Goal: Task Accomplishment & Management: Use online tool/utility

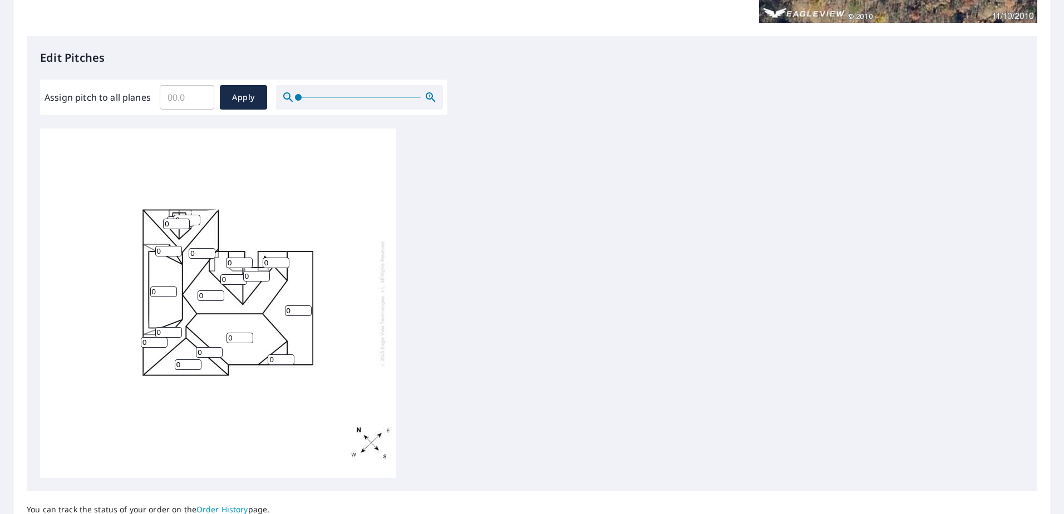
scroll to position [278, 0]
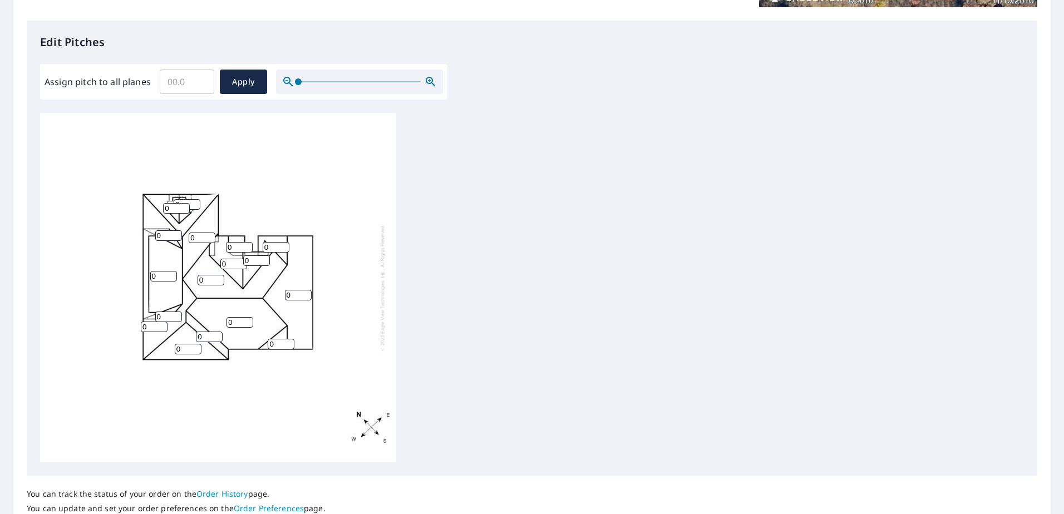
drag, startPoint x: 168, startPoint y: 236, endPoint x: 156, endPoint y: 236, distance: 11.7
click at [156, 236] on input "0" at bounding box center [168, 235] width 27 height 11
type input "7"
drag, startPoint x: 165, startPoint y: 317, endPoint x: 140, endPoint y: 314, distance: 25.3
click at [140, 314] on div "0 0 0 0 0 0 0 0 0 0 0 0 0 0 0 7 0 0" at bounding box center [218, 288] width 356 height 350
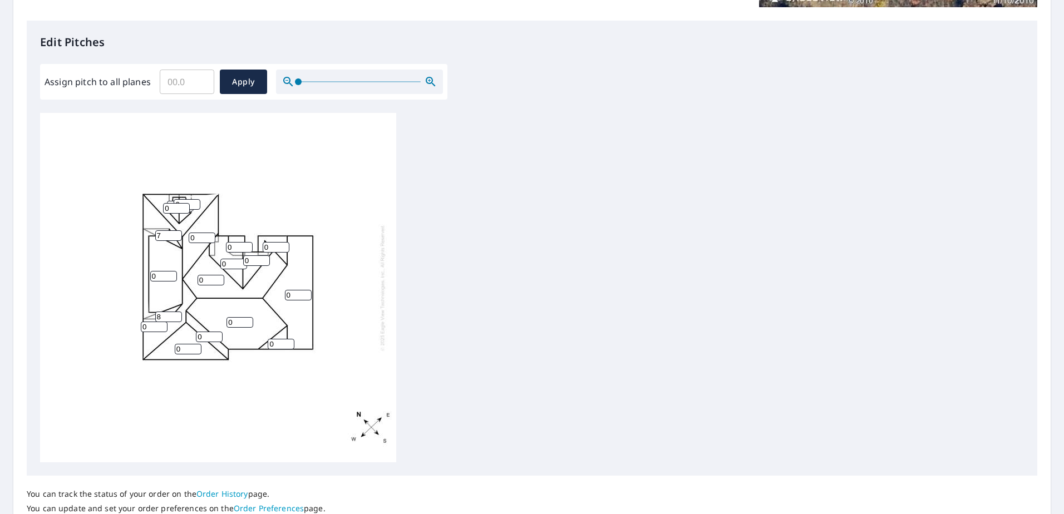
type input "8"
drag, startPoint x: 163, startPoint y: 275, endPoint x: 149, endPoint y: 276, distance: 13.4
click at [149, 276] on div "0 0 0 0 0 0 0 0 0 0 0 0 0 0 0 7 0 8" at bounding box center [218, 288] width 356 height 350
type input "8"
type input "3"
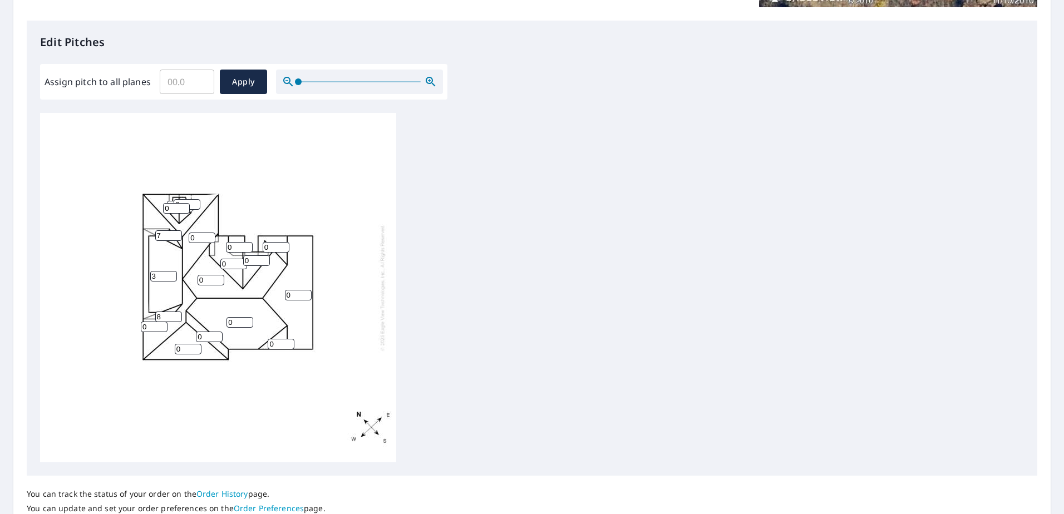
drag, startPoint x: 178, startPoint y: 213, endPoint x: 160, endPoint y: 212, distance: 18.4
click at [160, 212] on div "0 0 0 3 0 0 0 0 0 0 0 0 0 0 0 7 0 8" at bounding box center [218, 288] width 356 height 350
type input "12"
click at [188, 200] on input "0" at bounding box center [187, 204] width 27 height 11
type input "012"
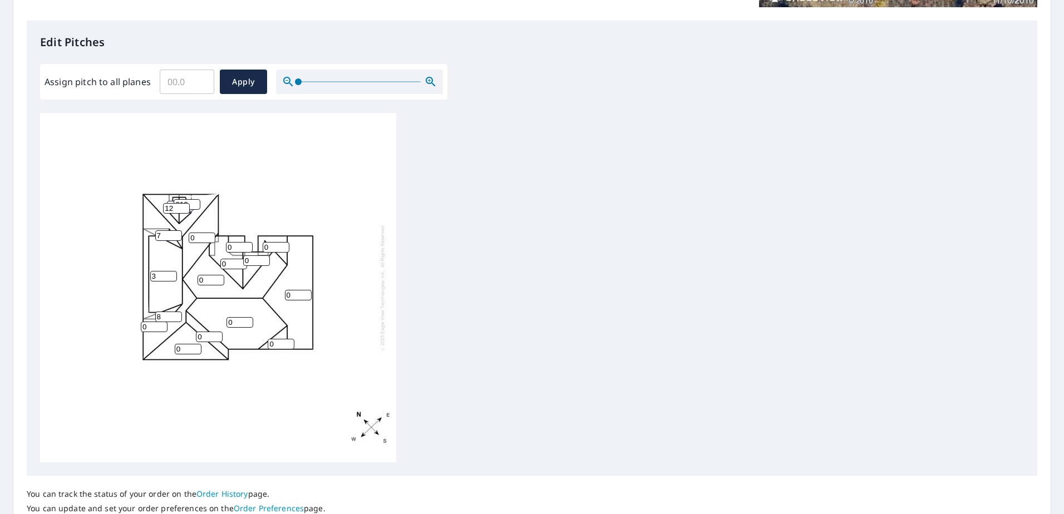
click at [170, 201] on input "0" at bounding box center [180, 206] width 27 height 11
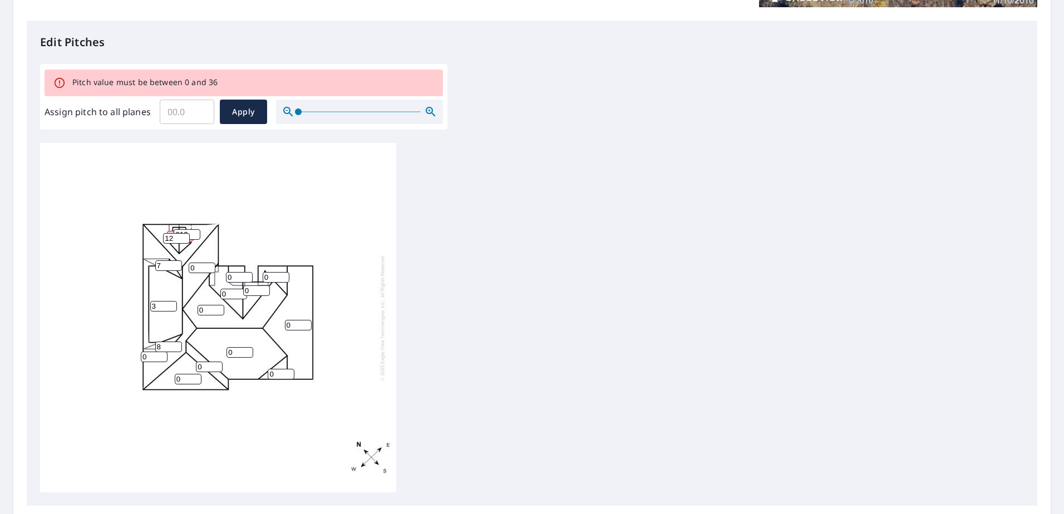
drag, startPoint x: 173, startPoint y: 238, endPoint x: 184, endPoint y: 242, distance: 11.8
click at [184, 242] on input "12" at bounding box center [176, 238] width 27 height 11
click at [171, 234] on input "12" at bounding box center [176, 238] width 27 height 11
click at [171, 233] on input "120" at bounding box center [180, 236] width 27 height 11
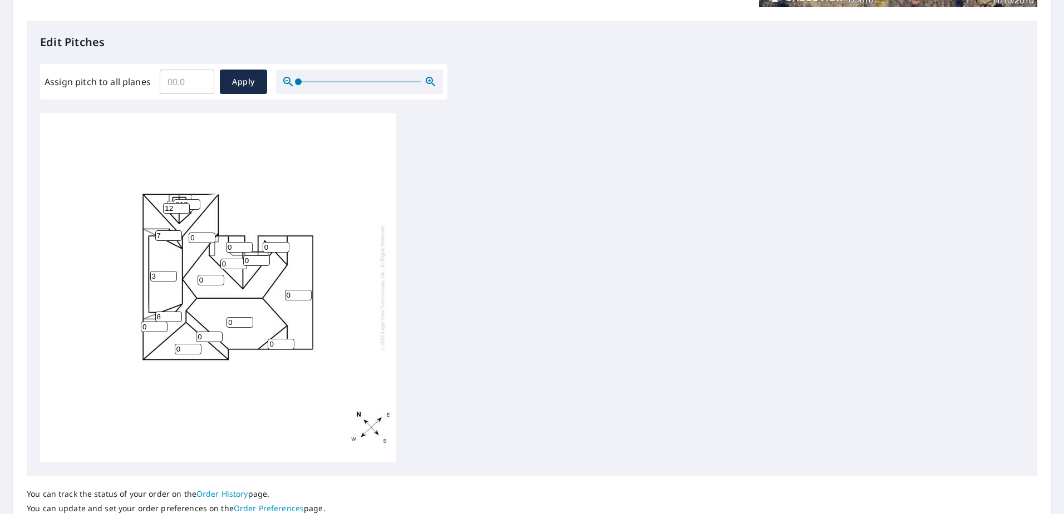
type input "0"
type input "12"
drag, startPoint x: 202, startPoint y: 238, endPoint x: 194, endPoint y: 238, distance: 7.3
click at [194, 238] on input "0" at bounding box center [202, 238] width 27 height 11
type input "12"
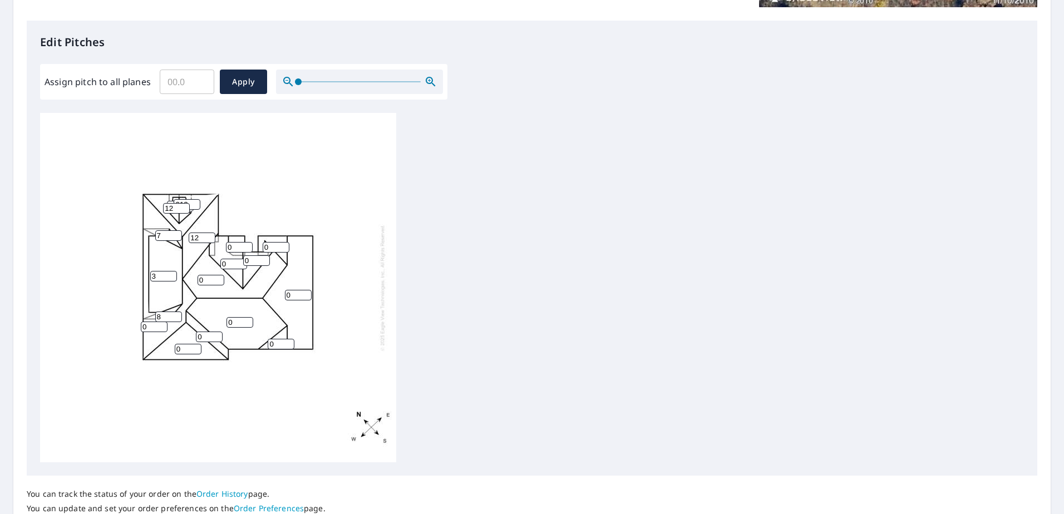
drag, startPoint x: 208, startPoint y: 278, endPoint x: 186, endPoint y: 278, distance: 21.2
click at [186, 278] on div "0 0 0 3 0 0 12 12 0 0 0 0 0 0 012 7 12 8" at bounding box center [218, 288] width 356 height 350
type input "12"
drag, startPoint x: 224, startPoint y: 264, endPoint x: 202, endPoint y: 266, distance: 22.3
click at [202, 266] on div "0 0 12 3 0 0 12 12 0 0 0 0 0 0 012 7 12 8" at bounding box center [218, 288] width 356 height 350
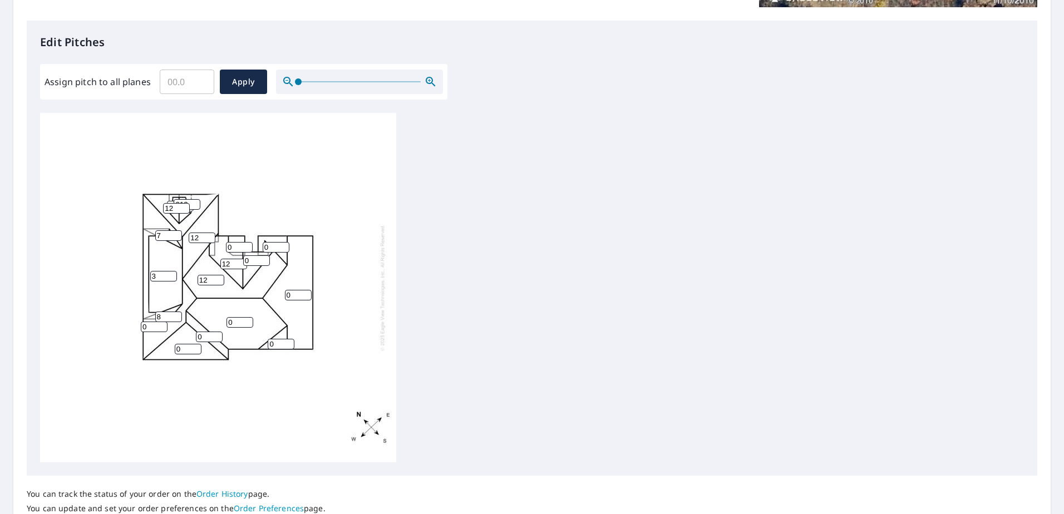
type input "12"
drag, startPoint x: 224, startPoint y: 248, endPoint x: 219, endPoint y: 249, distance: 5.6
click at [218, 248] on div "0 0 12 3 0 0 12 12 12 0 0 0 0 0 012 7 12 8" at bounding box center [218, 288] width 356 height 350
type input "12"
drag, startPoint x: 253, startPoint y: 265, endPoint x: 235, endPoint y: 263, distance: 17.3
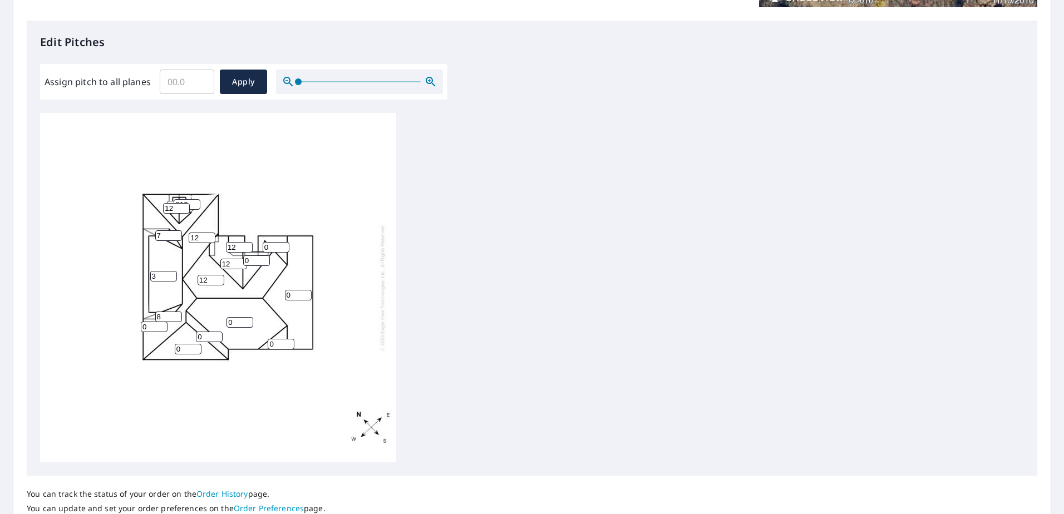
click at [235, 263] on div "0 0 12 3 0 0 12 12 12 0 0 0 0 12 012 7 12 8" at bounding box center [218, 288] width 356 height 350
type input "12"
drag, startPoint x: 269, startPoint y: 243, endPoint x: 251, endPoint y: 248, distance: 18.4
click at [251, 248] on div "0 0 12 3 0 0 12 12 12 0 12 0 0 12 012 7 12 8" at bounding box center [218, 288] width 356 height 350
type input "12"
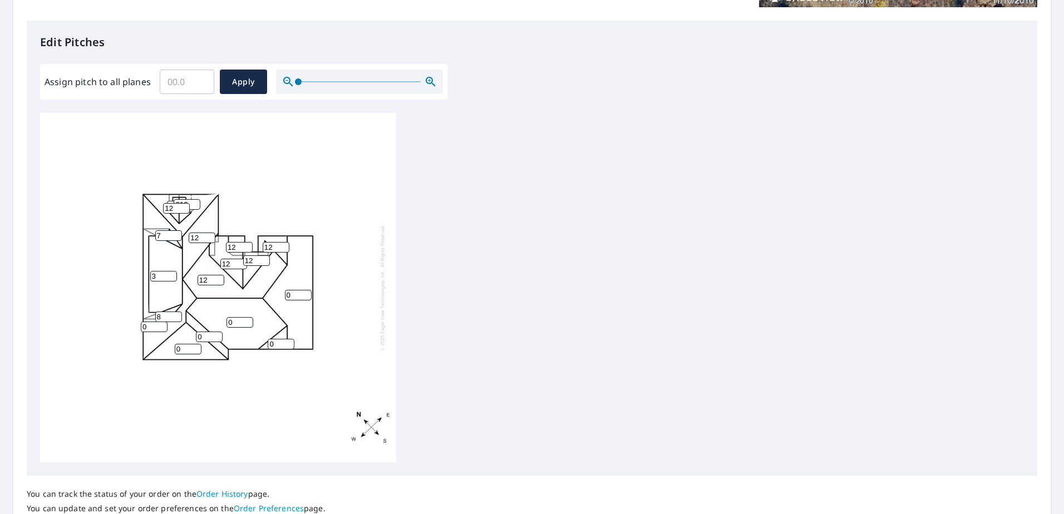
drag, startPoint x: 282, startPoint y: 297, endPoint x: 276, endPoint y: 294, distance: 7.0
click at [276, 294] on div "0 0 12 3 0 0 12 12 12 12 12 0 0 12 012 7 12 8" at bounding box center [218, 288] width 356 height 350
type input "12"
drag, startPoint x: 240, startPoint y: 326, endPoint x: 199, endPoint y: 324, distance: 40.7
click at [199, 324] on div "12 0 12 3 0 0 12 12 12 12 12 0 0 12 012 7 12 8" at bounding box center [218, 288] width 356 height 350
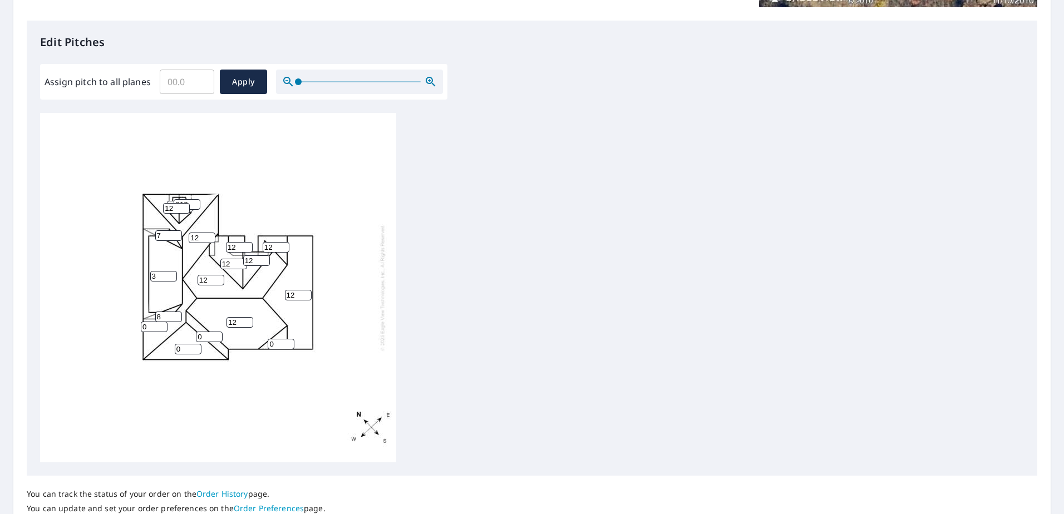
type input "12"
drag, startPoint x: 279, startPoint y: 345, endPoint x: 256, endPoint y: 345, distance: 23.9
click at [256, 345] on div "12 12 12 3 0 0 12 12 12 12 12 0 0 12 012 7 12 8" at bounding box center [218, 288] width 356 height 350
type input "12"
click at [141, 330] on input "0" at bounding box center [154, 327] width 27 height 11
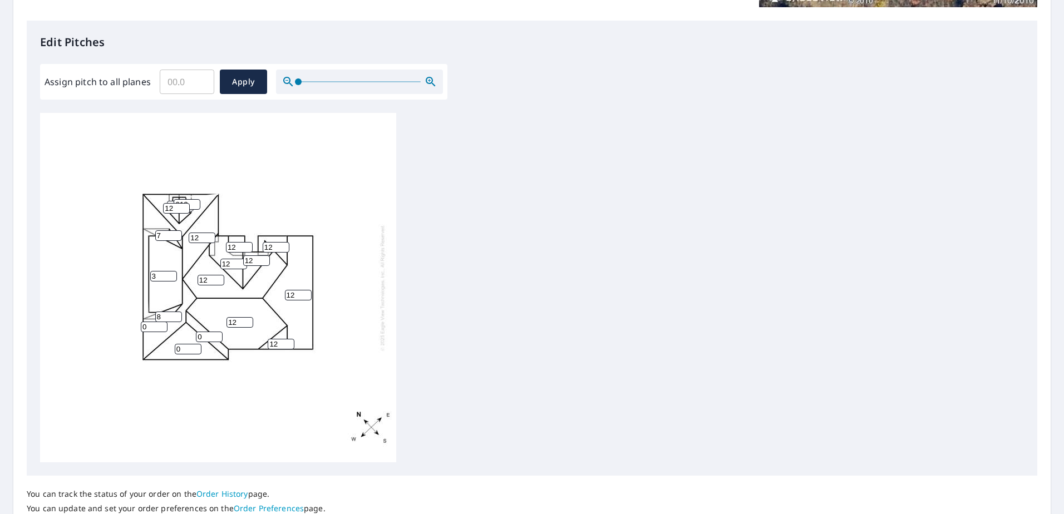
drag, startPoint x: 148, startPoint y: 328, endPoint x: 116, endPoint y: 338, distance: 33.3
click at [126, 331] on div "12 12 12 3 0 0 12 12 12 12 12 0 12 12 012 7 12 8" at bounding box center [218, 288] width 356 height 350
type input "12"
drag, startPoint x: 200, startPoint y: 335, endPoint x: 188, endPoint y: 338, distance: 13.2
click at [188, 338] on div "12 12 12 3 12 0 12 12 12 12 12 0 12 12 012 7 12 8" at bounding box center [218, 288] width 356 height 350
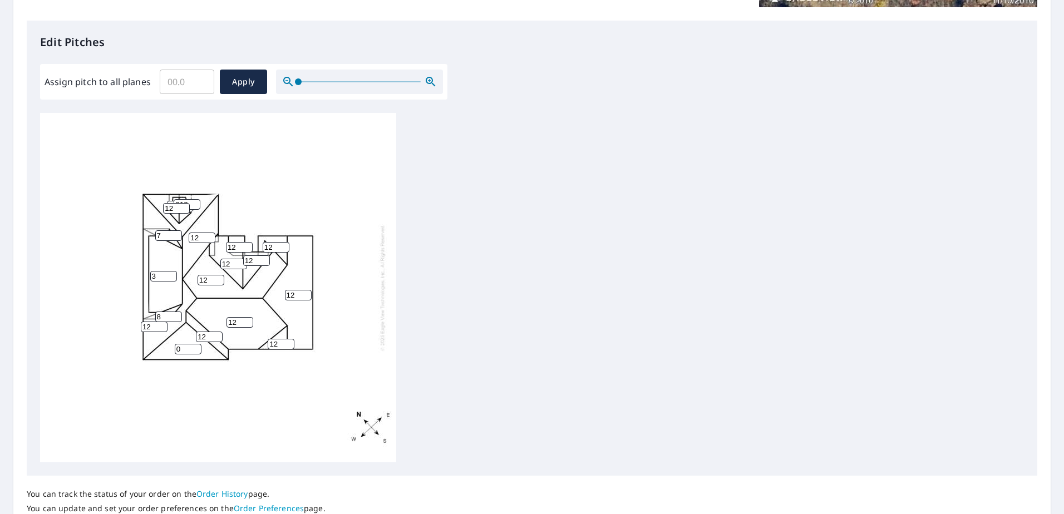
type input "12"
drag, startPoint x: 196, startPoint y: 347, endPoint x: 168, endPoint y: 347, distance: 28.4
click at [175, 347] on input "1" at bounding box center [188, 349] width 27 height 11
type input "12"
click at [228, 414] on div "12 12 12 3 12 12 12 12 12 12 12 12 12 12 012 7 12 8" at bounding box center [218, 288] width 356 height 350
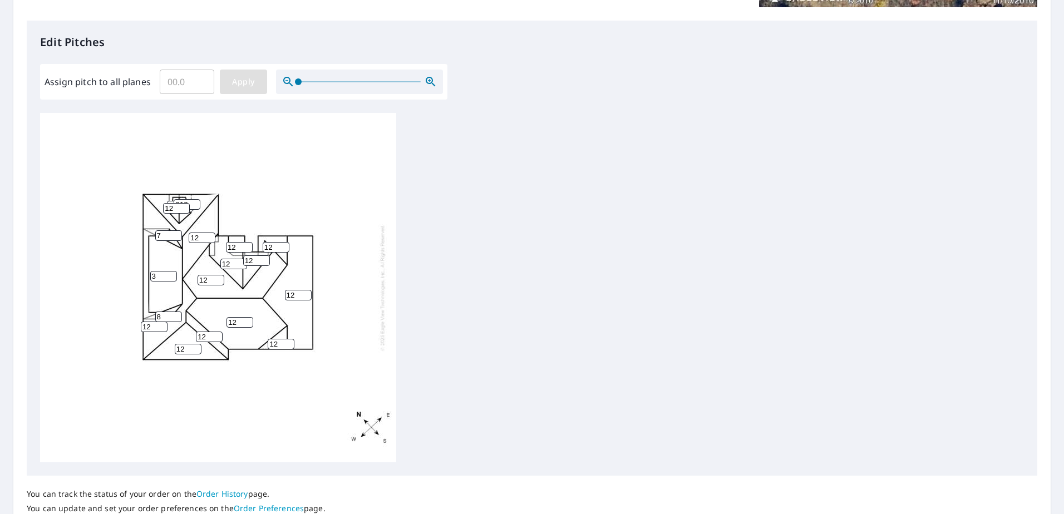
click at [248, 81] on span "Apply" at bounding box center [244, 82] width 30 height 14
click at [115, 261] on div at bounding box center [218, 288] width 356 height 350
click at [166, 235] on input "number" at bounding box center [168, 235] width 27 height 11
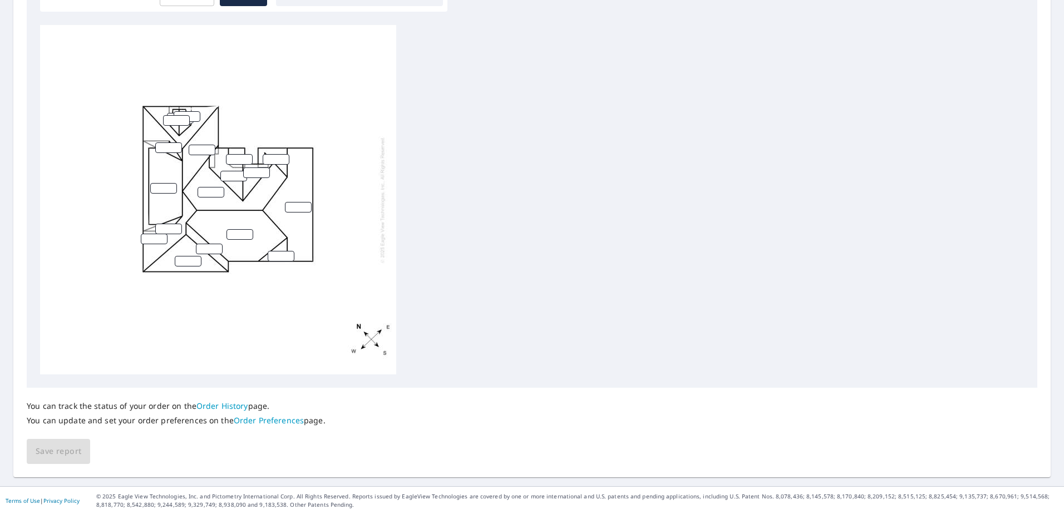
scroll to position [367, 0]
click at [176, 117] on input "number" at bounding box center [176, 120] width 27 height 11
click at [171, 112] on input "number" at bounding box center [180, 117] width 27 height 11
type input "12"
click at [184, 112] on input "number" at bounding box center [187, 116] width 27 height 11
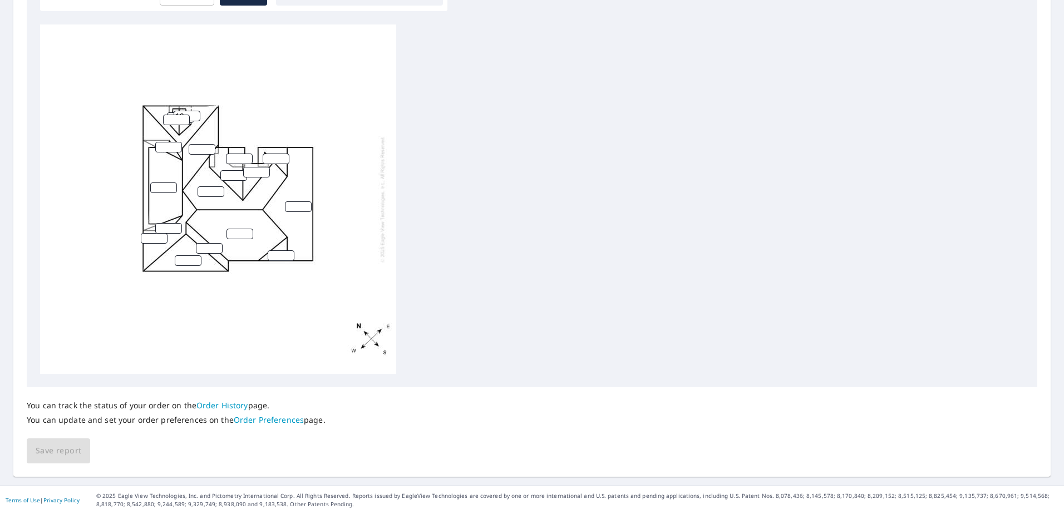
type input "12"
click at [165, 122] on input "number" at bounding box center [176, 120] width 27 height 11
type input "12"
click at [160, 146] on input "number" at bounding box center [168, 147] width 27 height 11
type input "7"
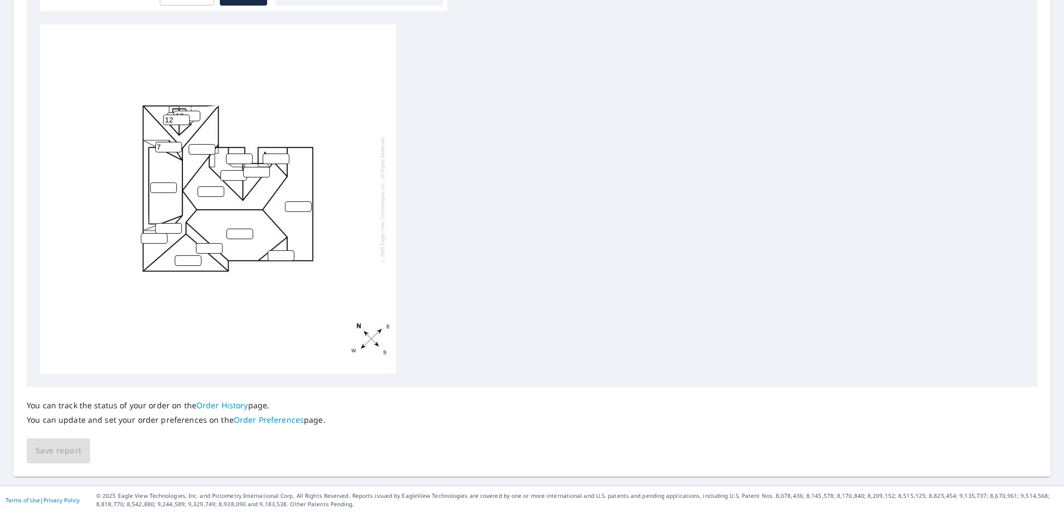
click at [163, 190] on input "number" at bounding box center [163, 188] width 27 height 11
type input "3"
click at [168, 226] on input "number" at bounding box center [168, 228] width 27 height 11
type input "8"
type input "0"
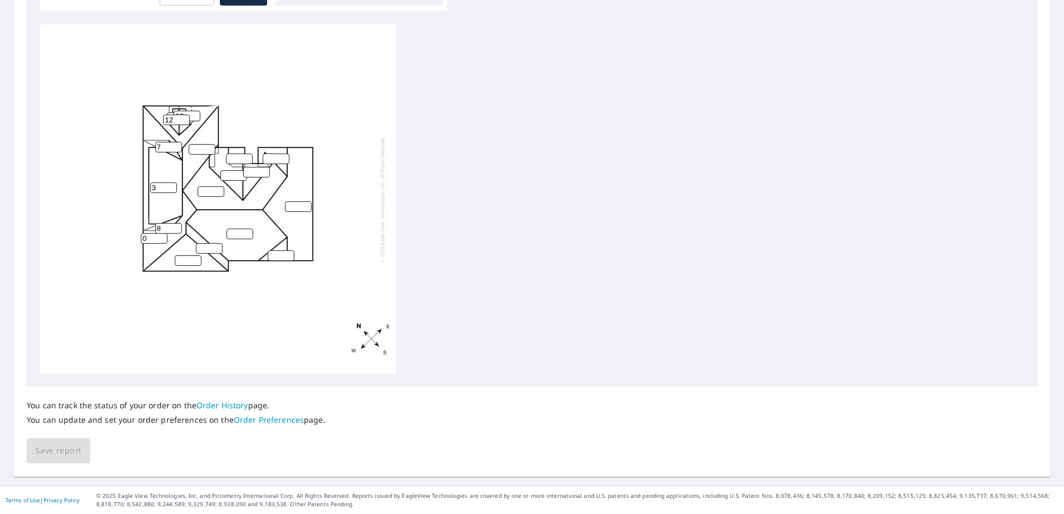
click at [160, 242] on input "0" at bounding box center [154, 238] width 27 height 11
type input "12"
click at [184, 261] on input "number" at bounding box center [188, 261] width 27 height 11
type input "12"
click at [201, 245] on input "number" at bounding box center [209, 248] width 27 height 11
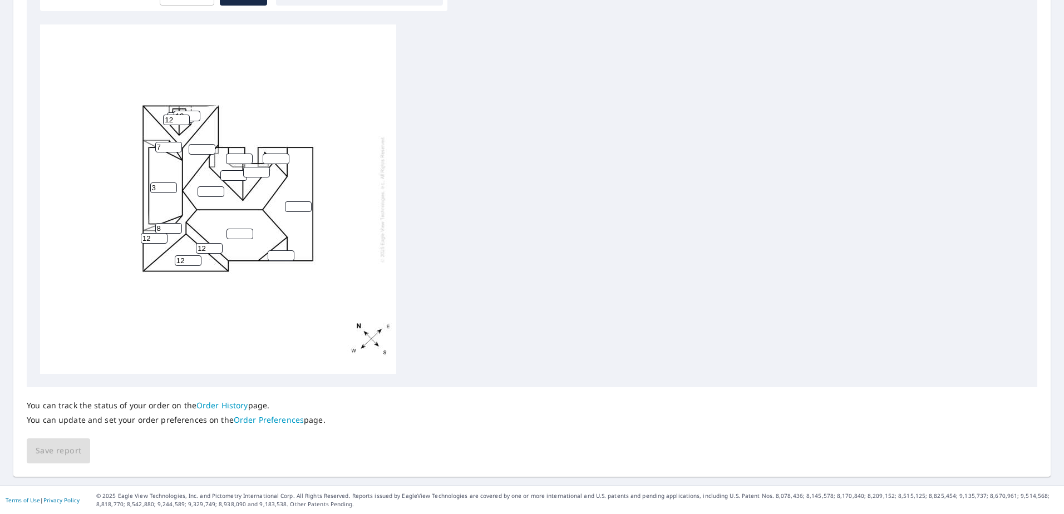
type input "12"
click at [194, 149] on input "number" at bounding box center [202, 149] width 27 height 11
type input "12"
click at [207, 190] on input "number" at bounding box center [211, 191] width 27 height 11
type input "12"
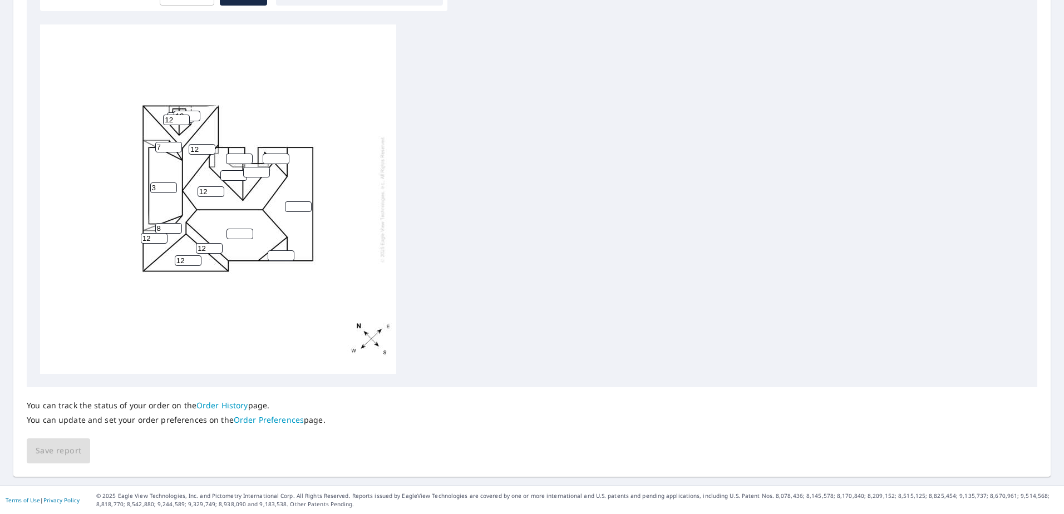
click at [239, 161] on input "number" at bounding box center [239, 159] width 27 height 11
type input "12"
click at [233, 174] on input "number" at bounding box center [233, 175] width 27 height 11
type input "12"
click at [268, 157] on input "number" at bounding box center [276, 159] width 27 height 11
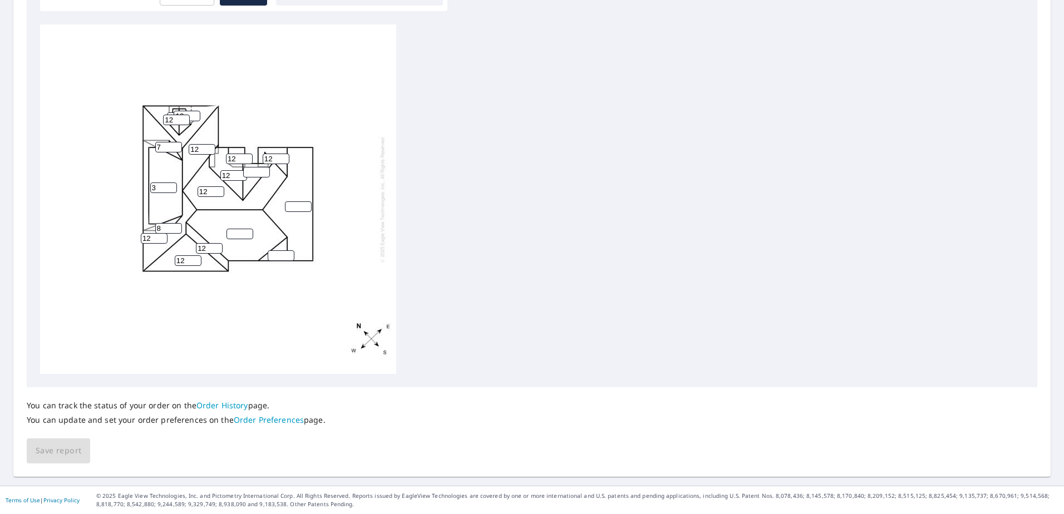
type input "12"
click at [257, 169] on input "number" at bounding box center [256, 172] width 27 height 11
type input "12"
click at [296, 213] on div "12 3 12 12 12 12 12 12 12 12 12 12 7 12 8" at bounding box center [218, 199] width 356 height 350
click at [292, 209] on input "number" at bounding box center [298, 207] width 27 height 11
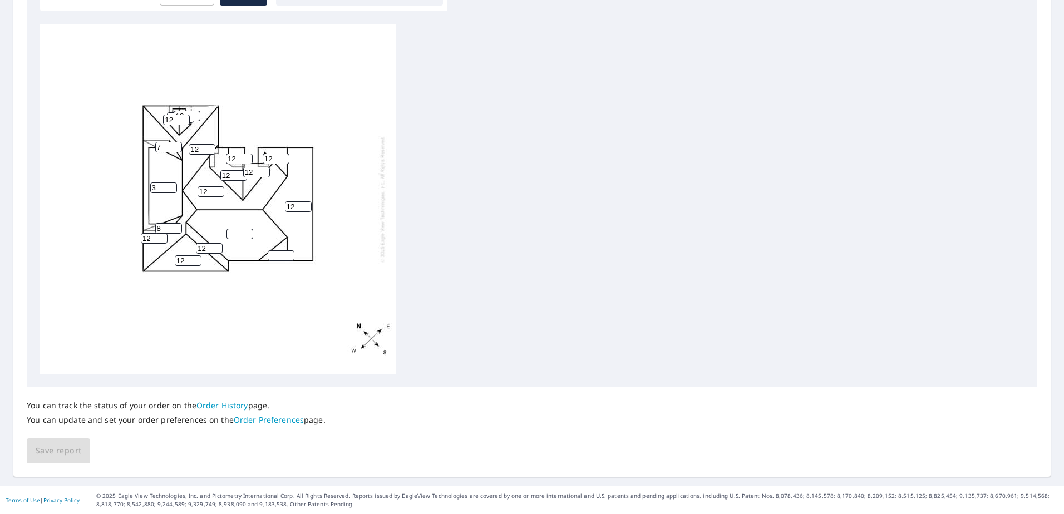
type input "12"
type input "0"
click at [243, 238] on input "0" at bounding box center [240, 234] width 27 height 11
type input "12"
click at [279, 256] on input "number" at bounding box center [281, 256] width 27 height 11
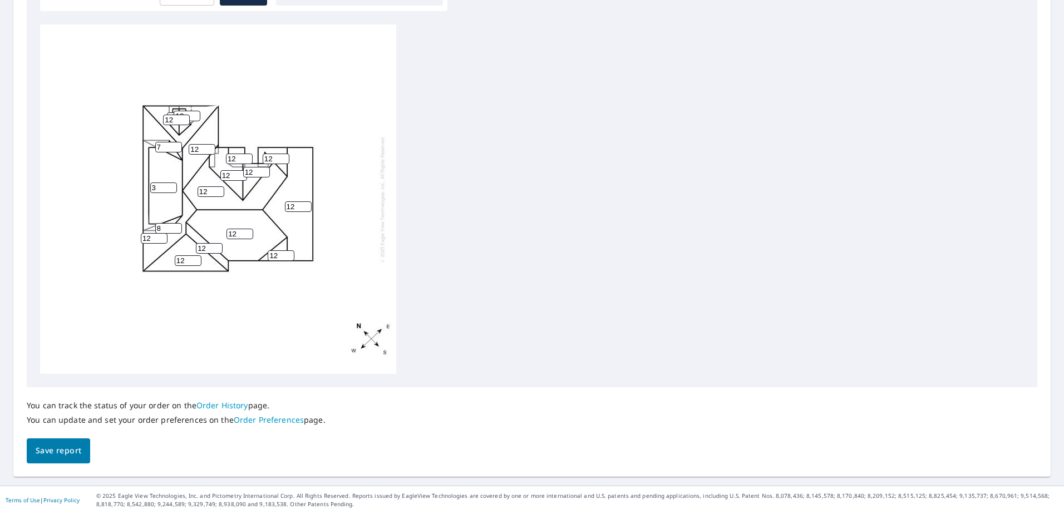
type input "12"
click at [56, 455] on span "Save report" at bounding box center [59, 451] width 46 height 14
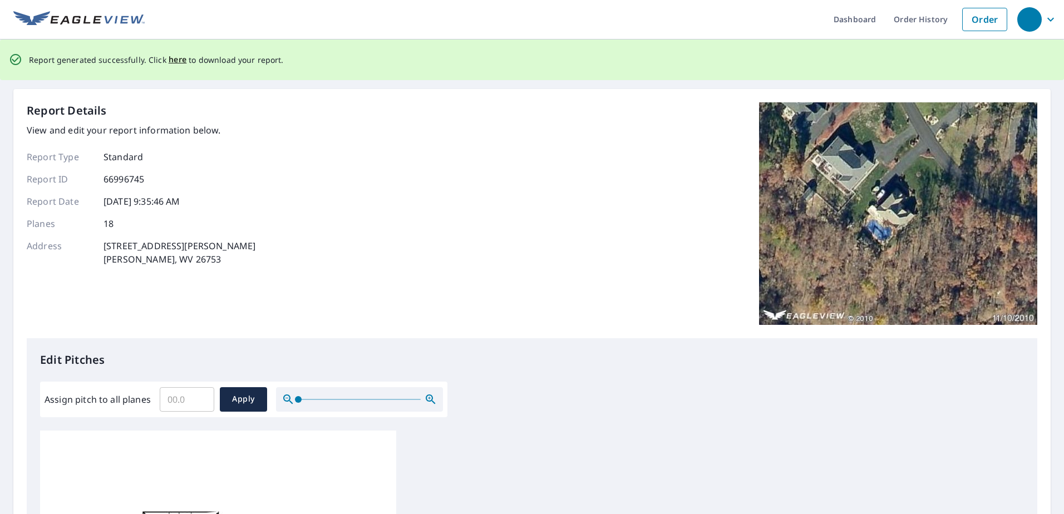
scroll to position [0, 0]
click at [171, 66] on span "here" at bounding box center [178, 61] width 18 height 14
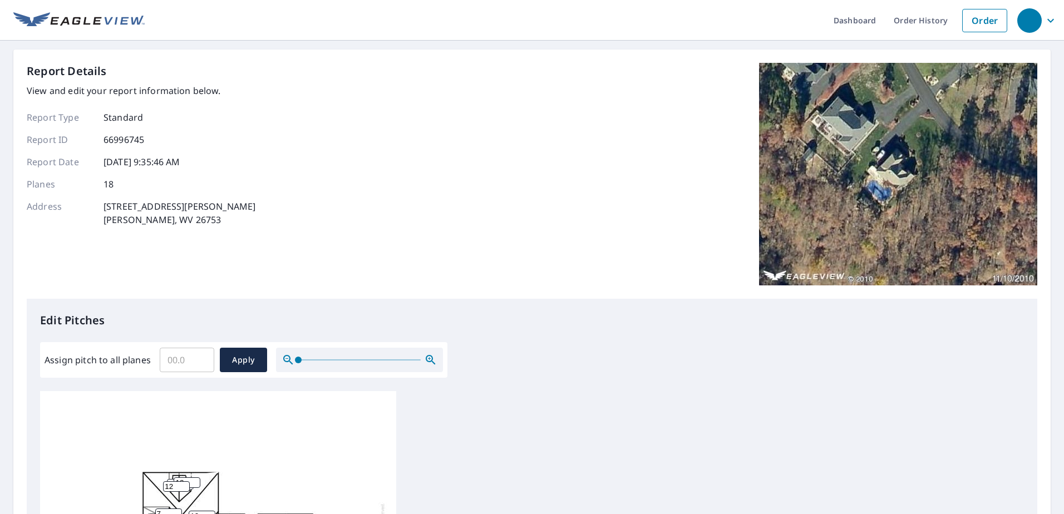
click at [1042, 27] on span "button" at bounding box center [1039, 20] width 42 height 27
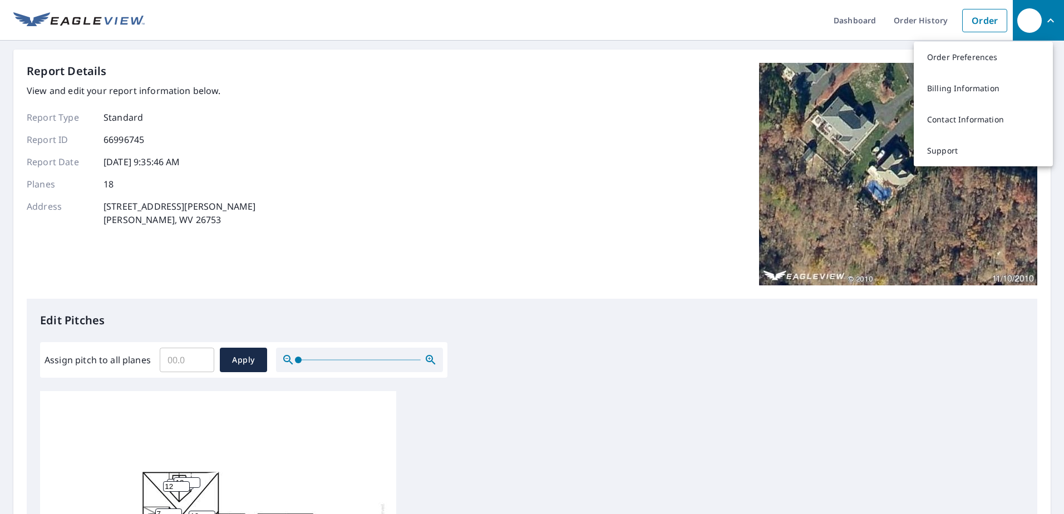
click at [576, 202] on div "Report Details View and edit your report information below. Report Type Standar…" at bounding box center [532, 181] width 1011 height 236
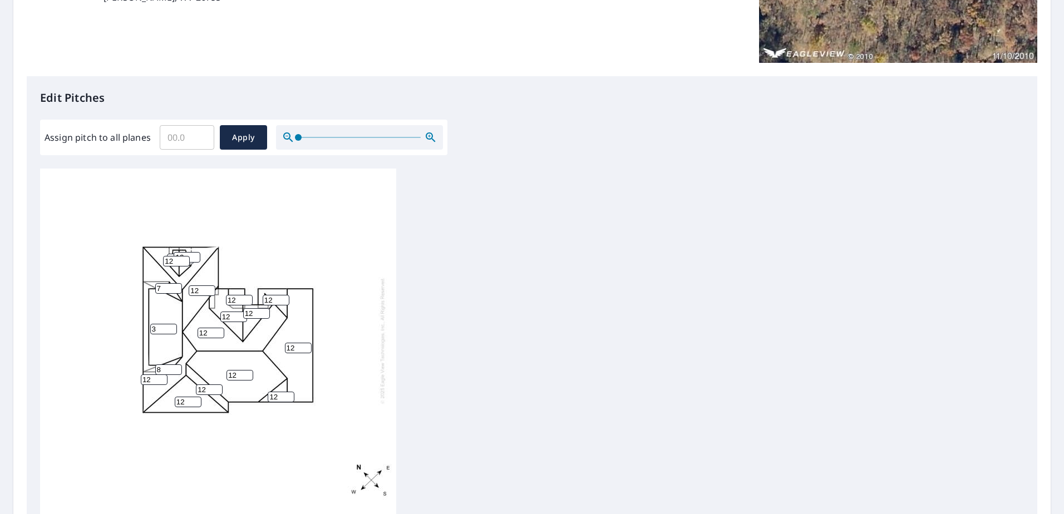
scroll to position [11, 0]
